Goal: Task Accomplishment & Management: Manage account settings

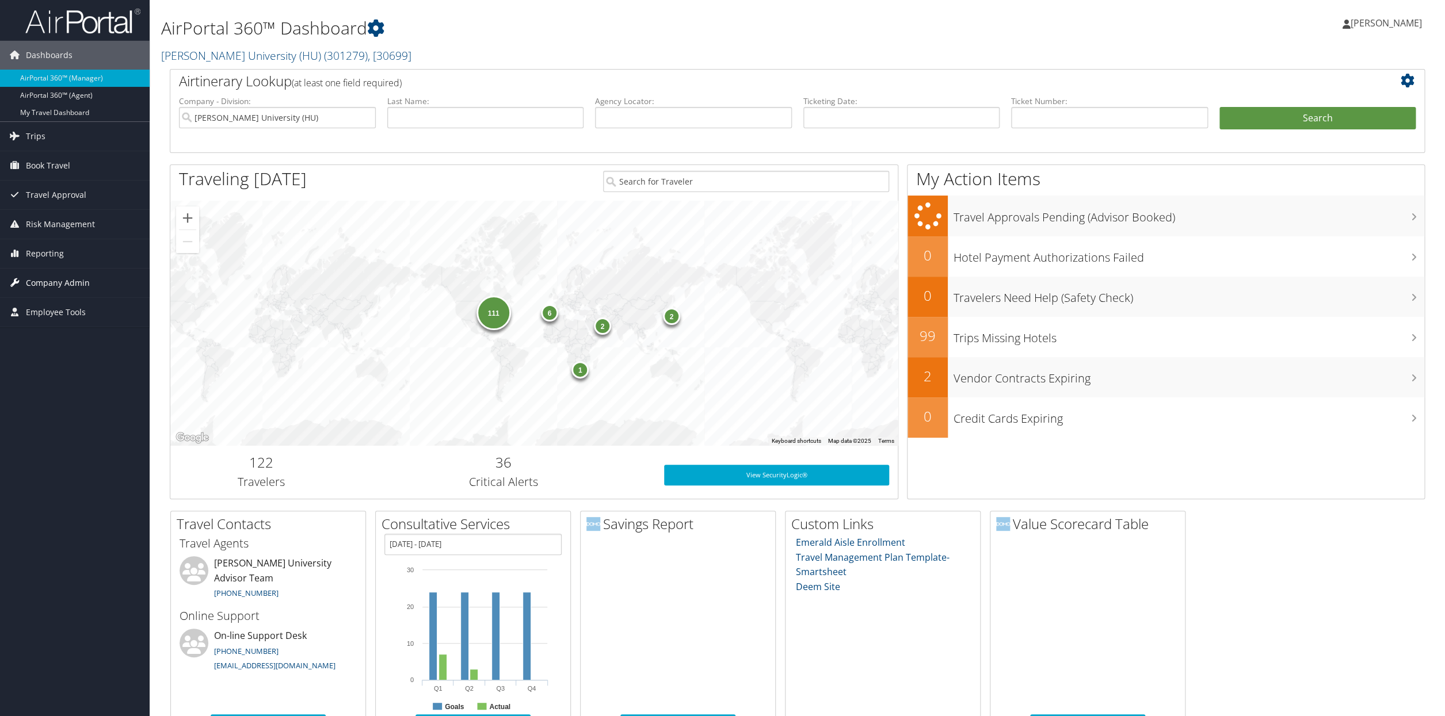
click at [64, 282] on span "Company Admin" at bounding box center [58, 283] width 64 height 29
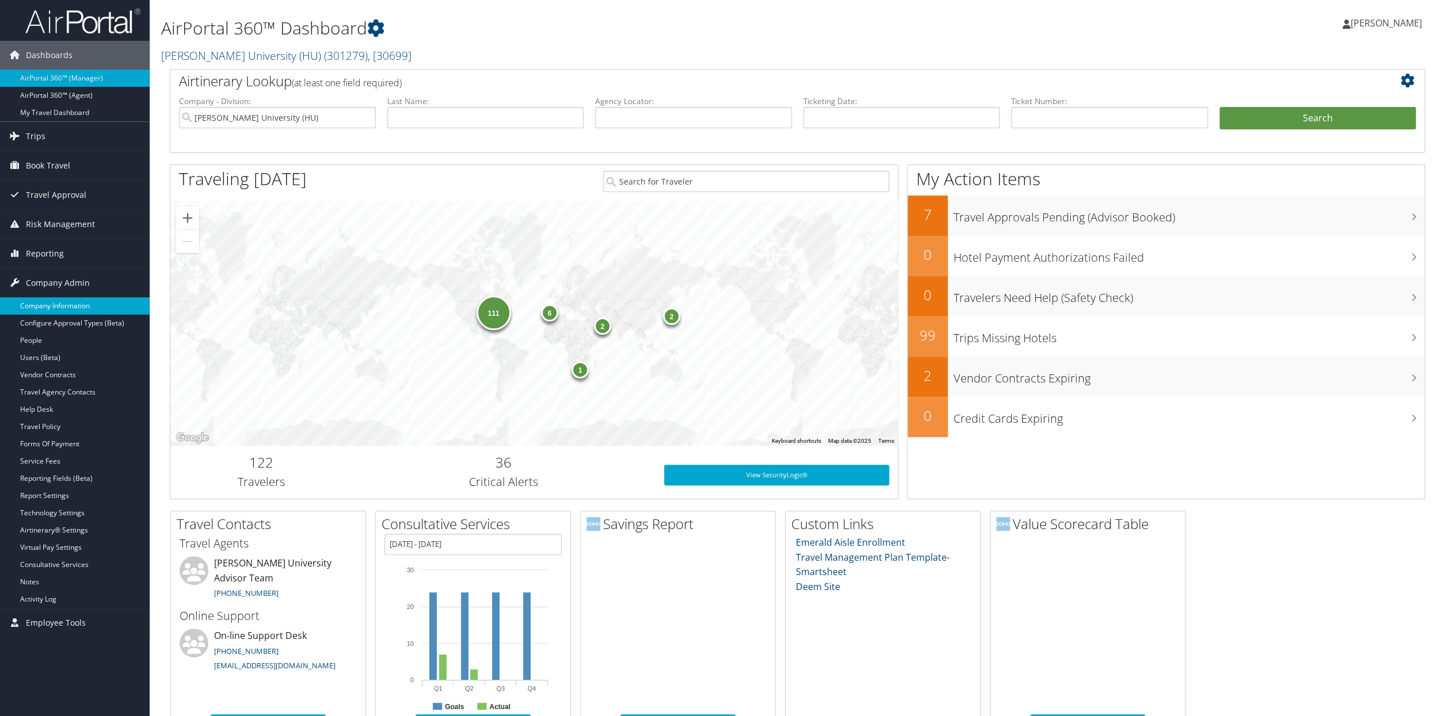
click at [51, 312] on link "Company Information" at bounding box center [75, 305] width 150 height 17
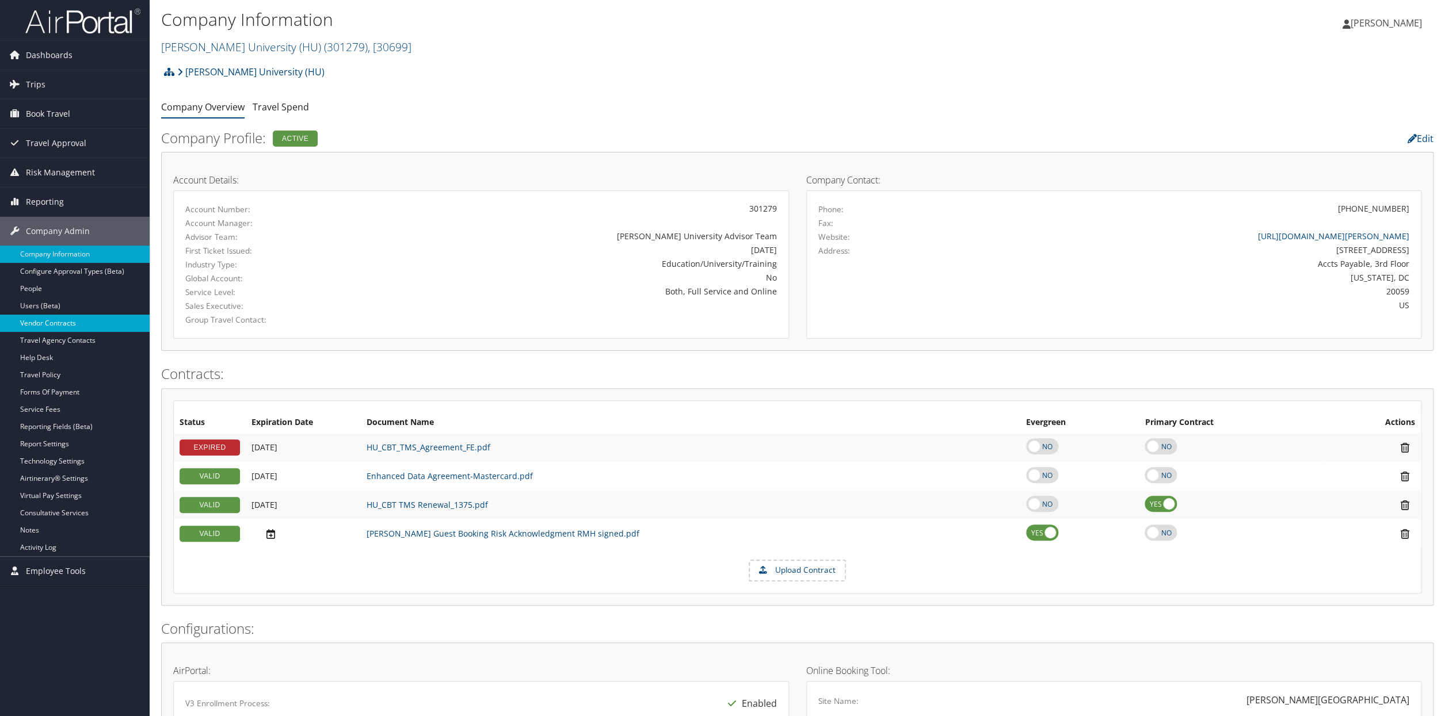
click at [52, 323] on link "Vendor Contracts" at bounding box center [75, 323] width 150 height 17
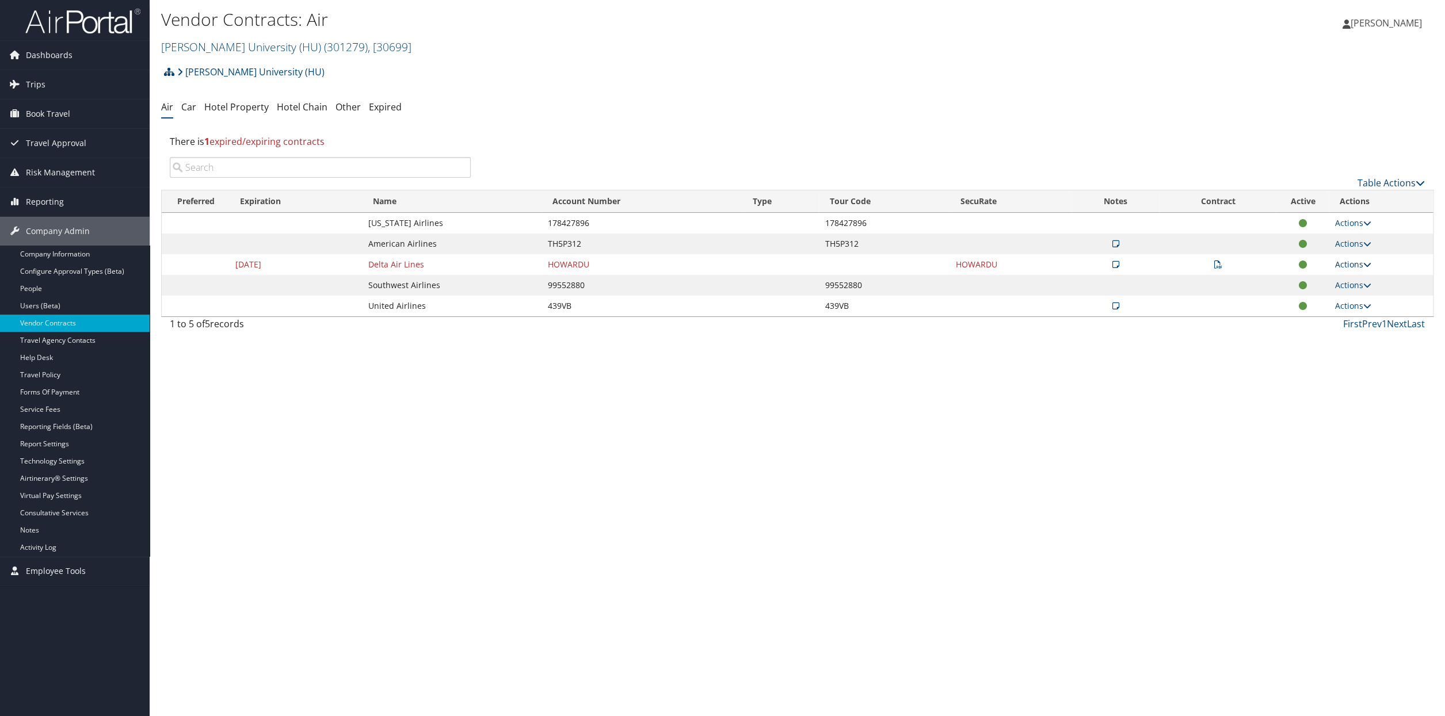
click at [1346, 266] on link "Actions" at bounding box center [1353, 264] width 36 height 11
click at [1318, 327] on link "Edit Contract" at bounding box center [1330, 322] width 77 height 20
select select "[object Object]"
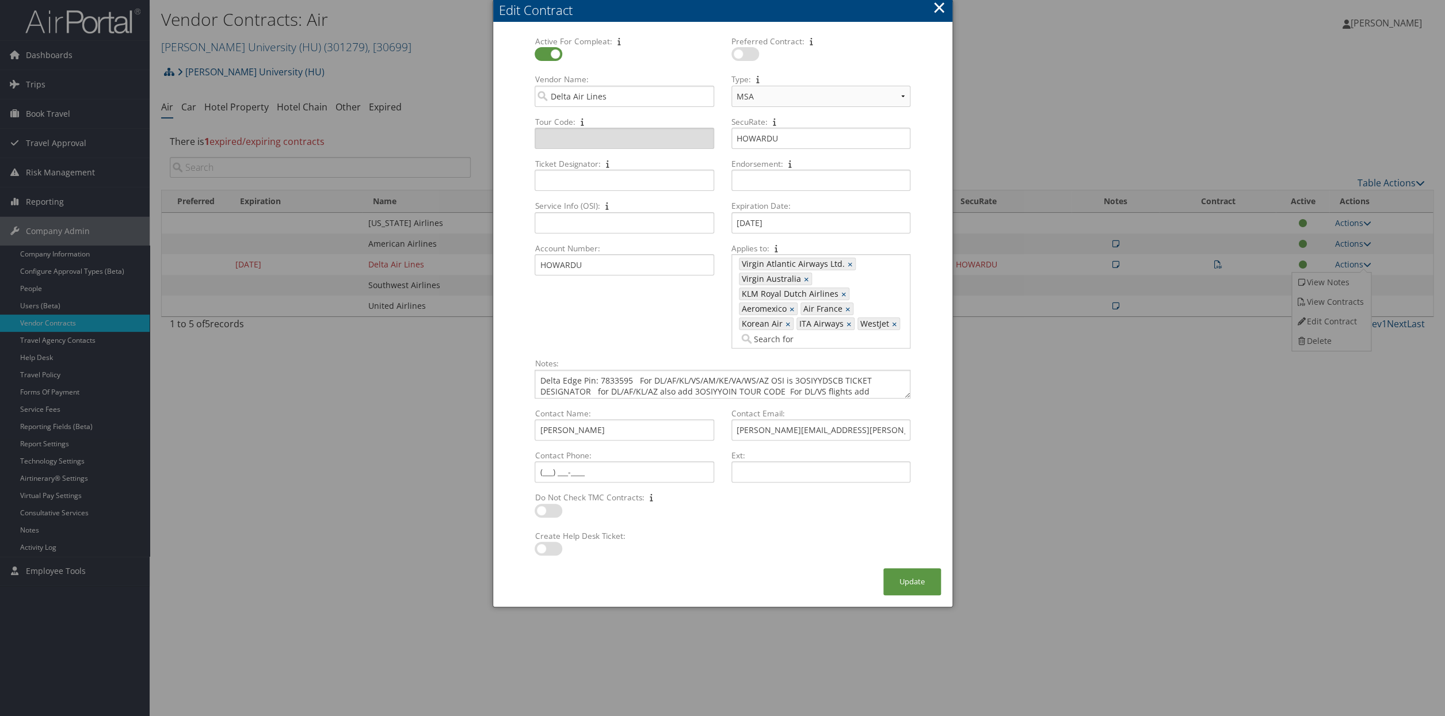
click at [941, 14] on button "×" at bounding box center [938, 7] width 13 height 23
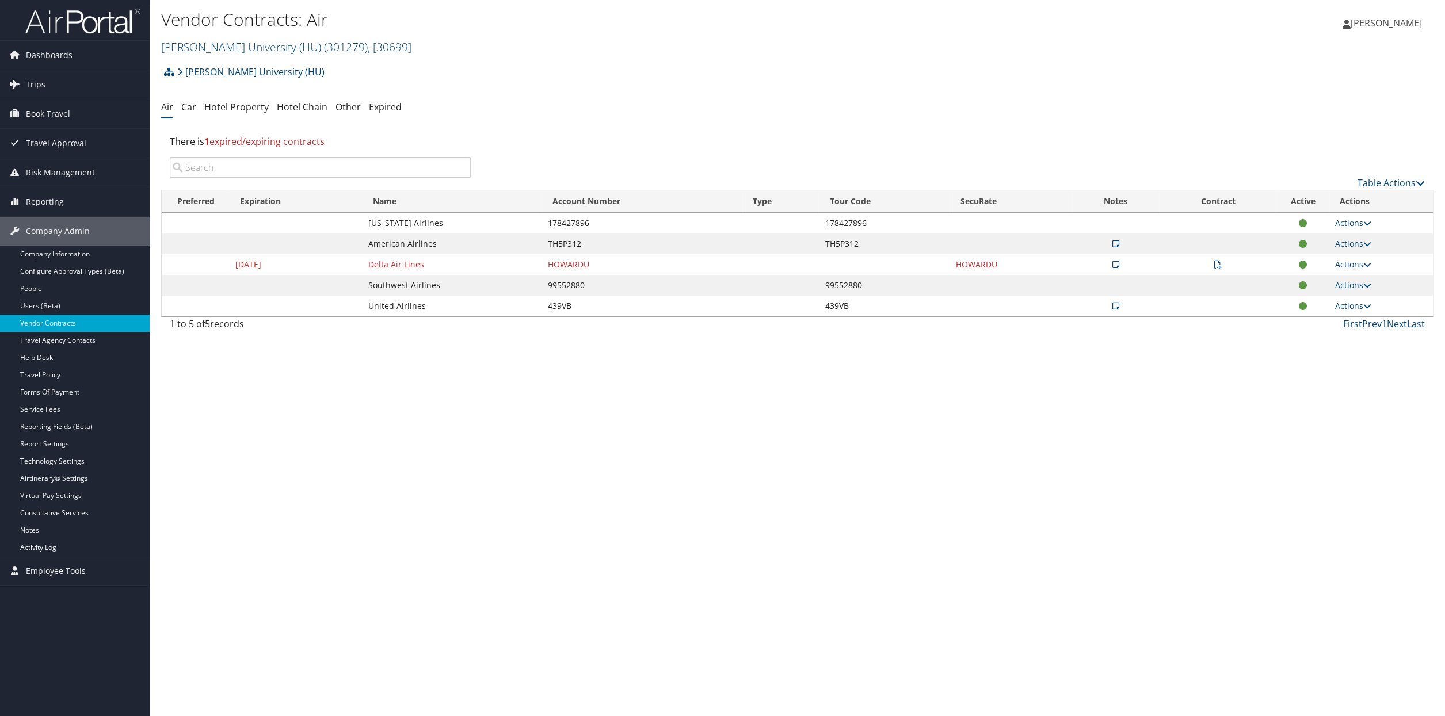
click at [1356, 265] on link "Actions" at bounding box center [1353, 264] width 36 height 11
click at [1325, 327] on link "Edit Contract" at bounding box center [1330, 322] width 77 height 20
select select "[object Object]"
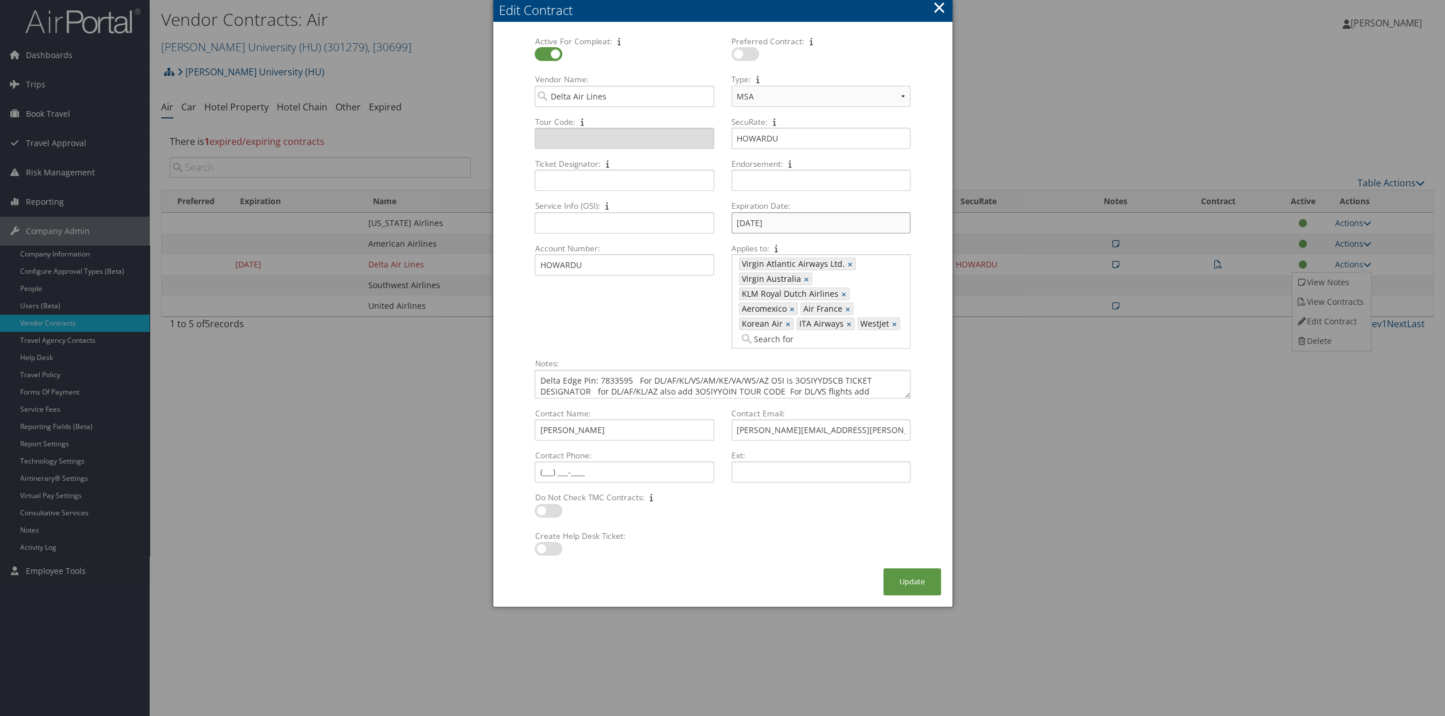
click at [795, 230] on input "12/31/2024" at bounding box center [820, 222] width 179 height 21
type input "1"
click at [915, 589] on button "Update" at bounding box center [912, 581] width 58 height 27
